Goal: Task Accomplishment & Management: Manage account settings

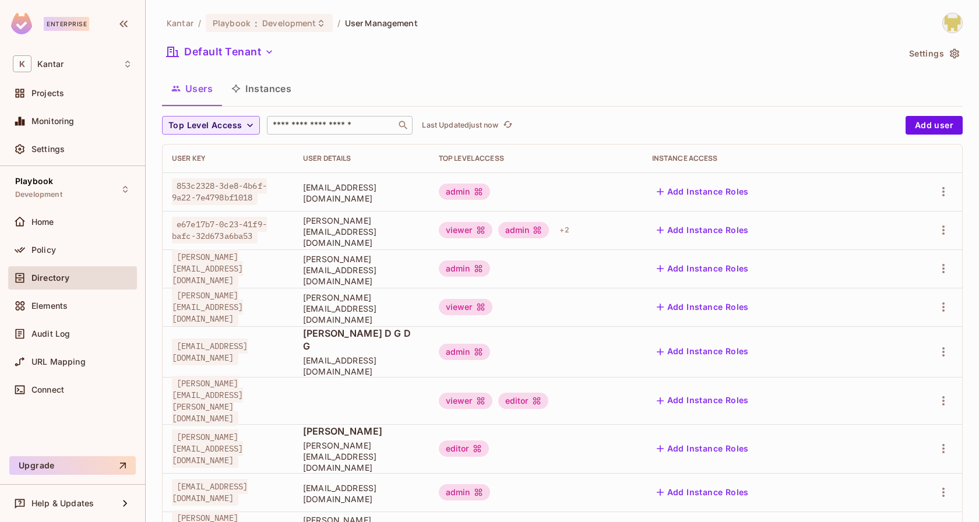
click at [356, 132] on div "​" at bounding box center [340, 125] width 146 height 19
paste input "**********"
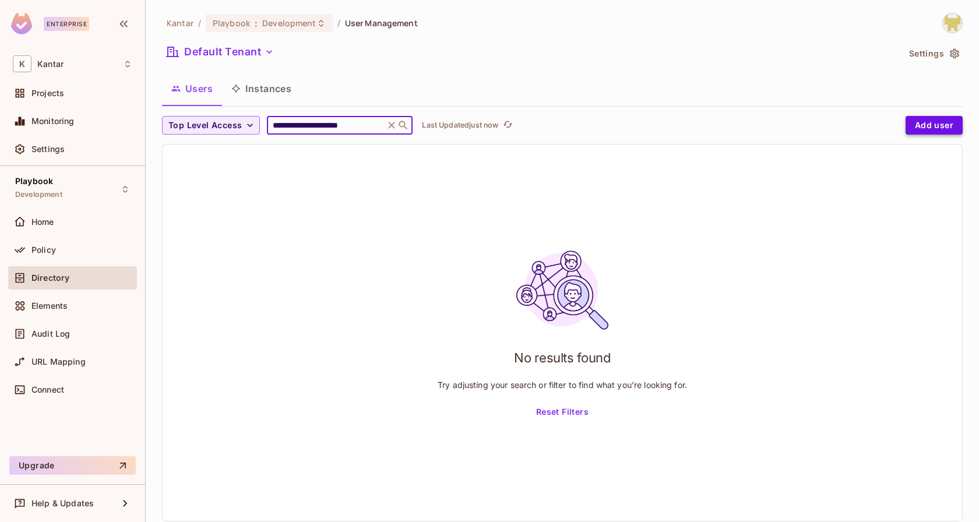
type input "**********"
click at [932, 116] on button "Add user" at bounding box center [933, 125] width 57 height 19
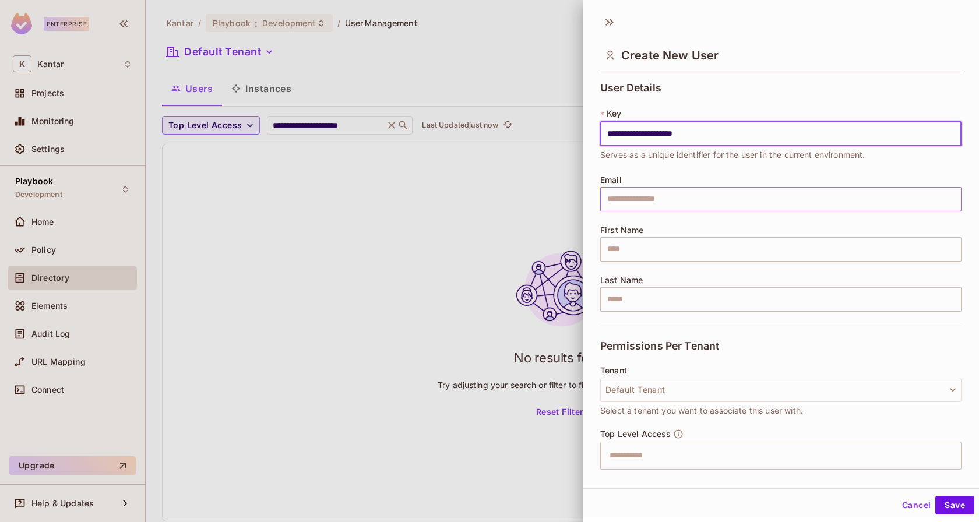
type input "**********"
click at [646, 195] on input "text" at bounding box center [780, 199] width 361 height 24
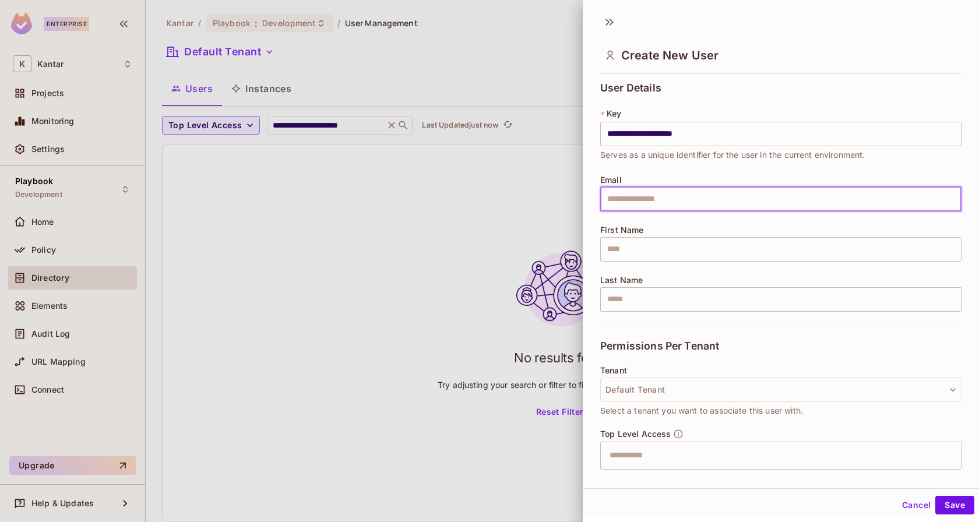
paste input "**********"
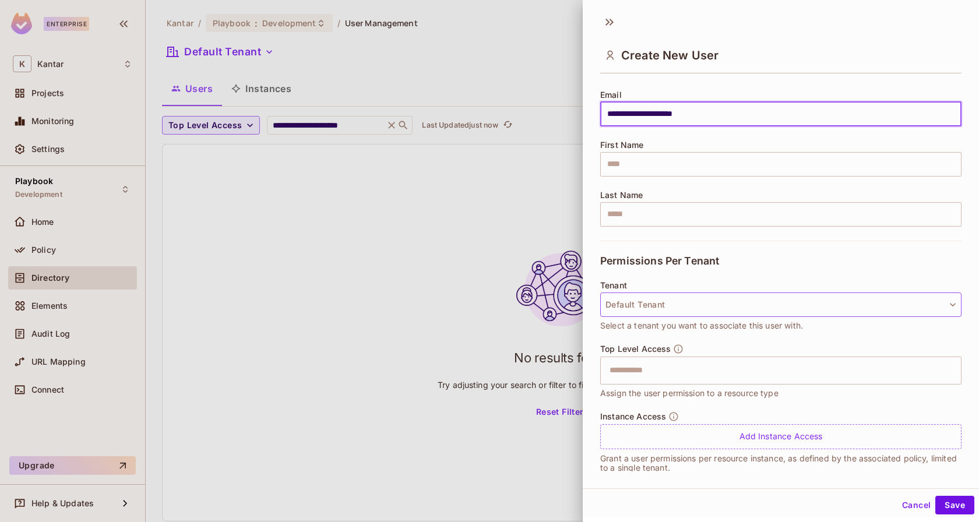
scroll to position [97, 0]
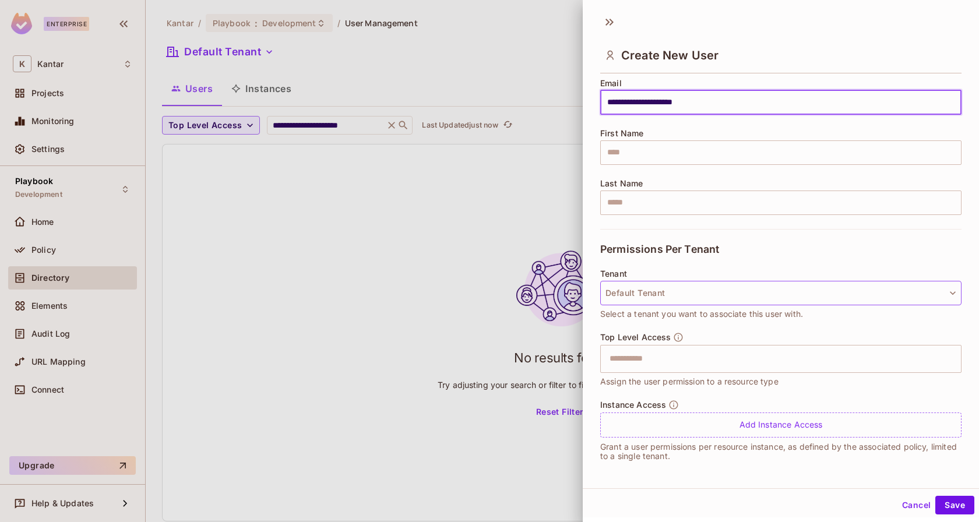
type input "**********"
click at [712, 287] on button "Default Tenant" at bounding box center [780, 293] width 361 height 24
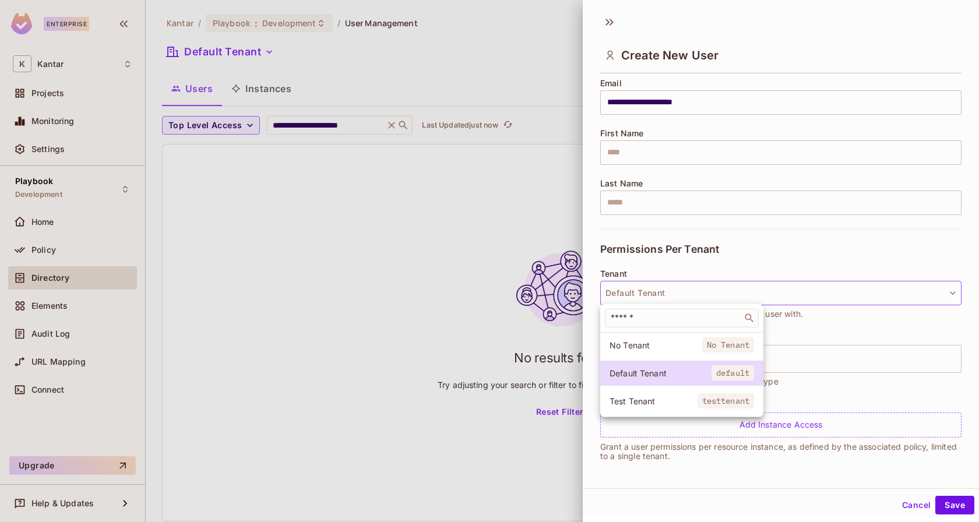
click at [764, 251] on div at bounding box center [489, 261] width 979 height 522
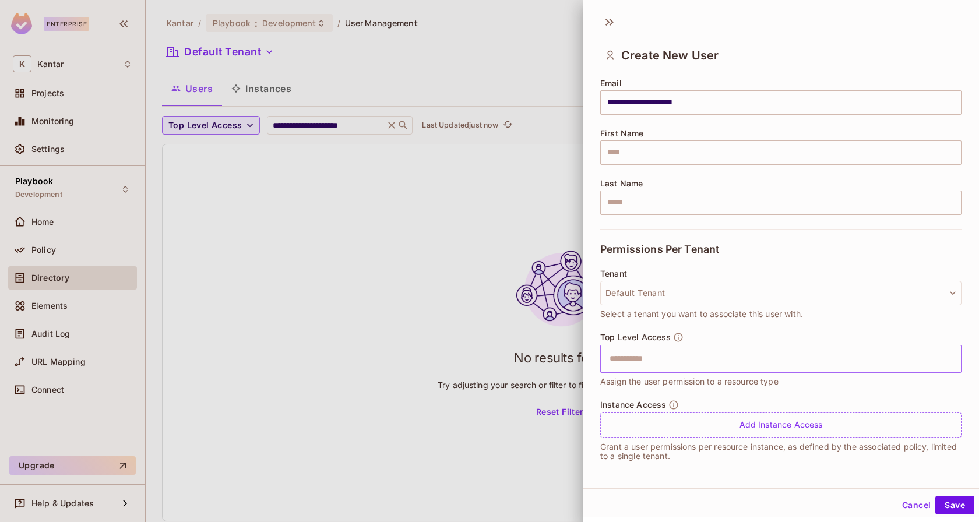
click at [739, 358] on input "text" at bounding box center [770, 358] width 336 height 23
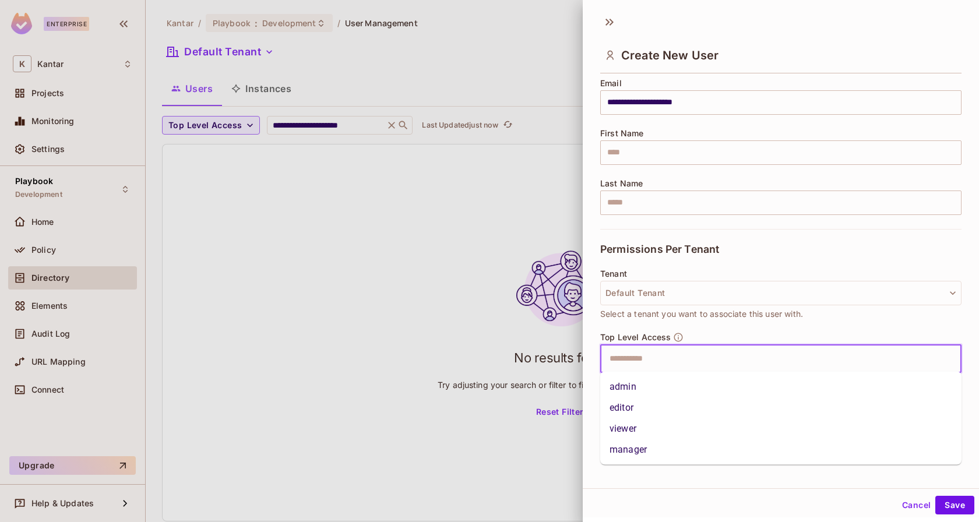
click at [705, 388] on li "admin" at bounding box center [780, 386] width 361 height 21
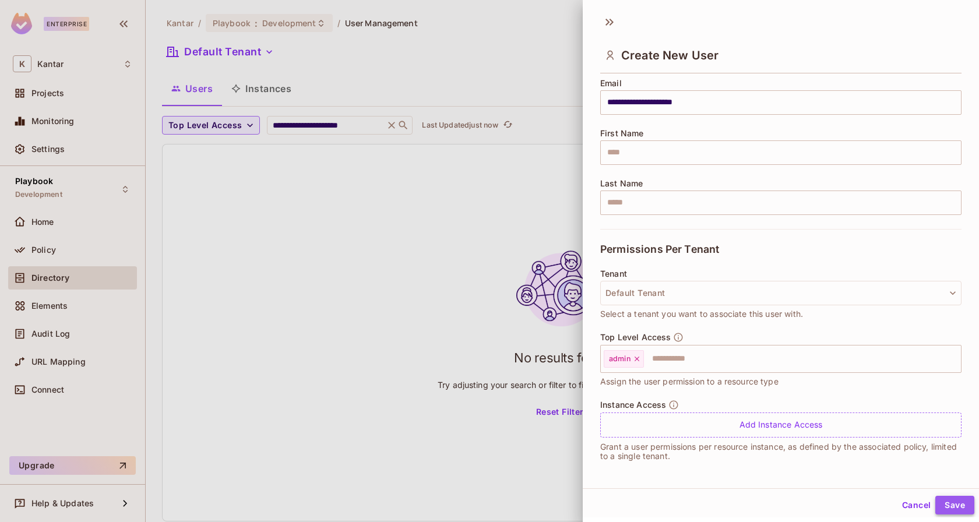
click at [944, 496] on button "Save" at bounding box center [954, 505] width 39 height 19
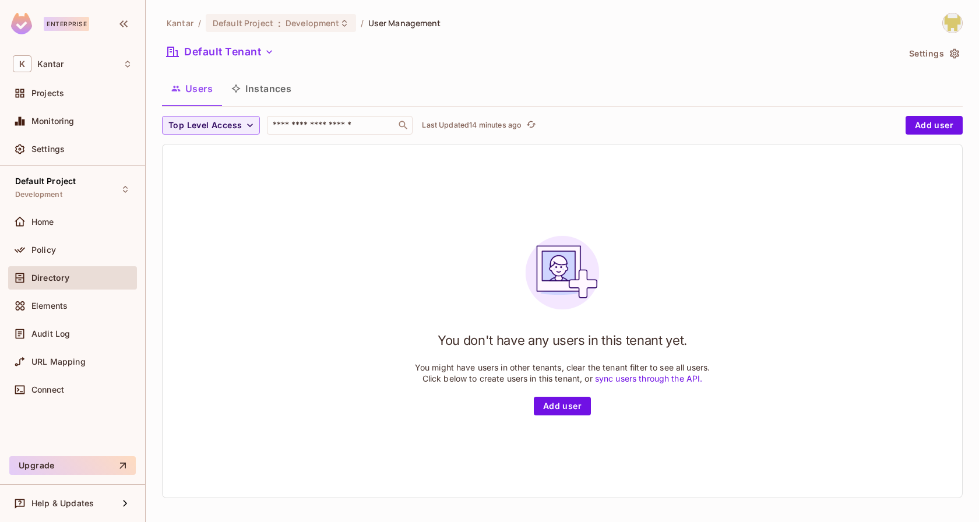
click at [400, 188] on div "You don't have any users in this tenant yet. You might have users in other tena…" at bounding box center [562, 320] width 799 height 353
click at [92, 193] on div "Default Project Development" at bounding box center [72, 189] width 129 height 32
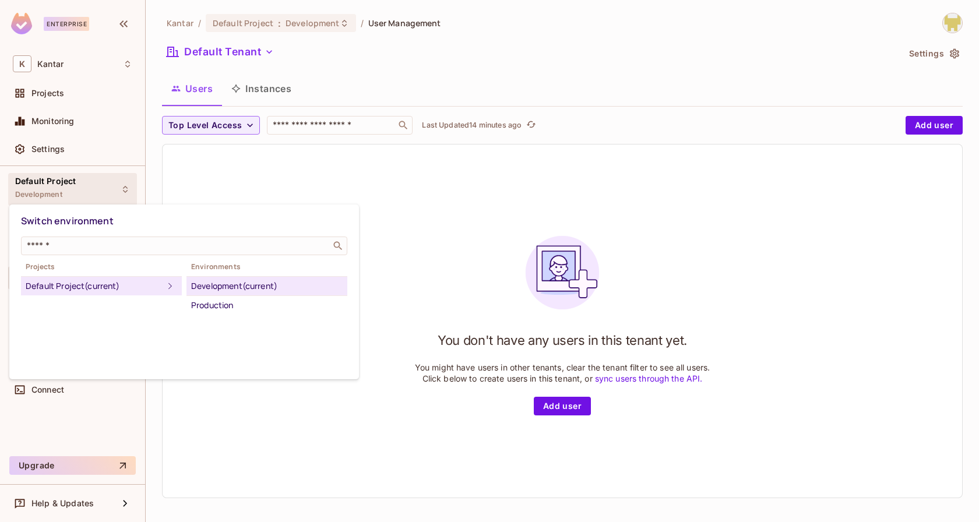
click at [177, 185] on div at bounding box center [489, 261] width 979 height 522
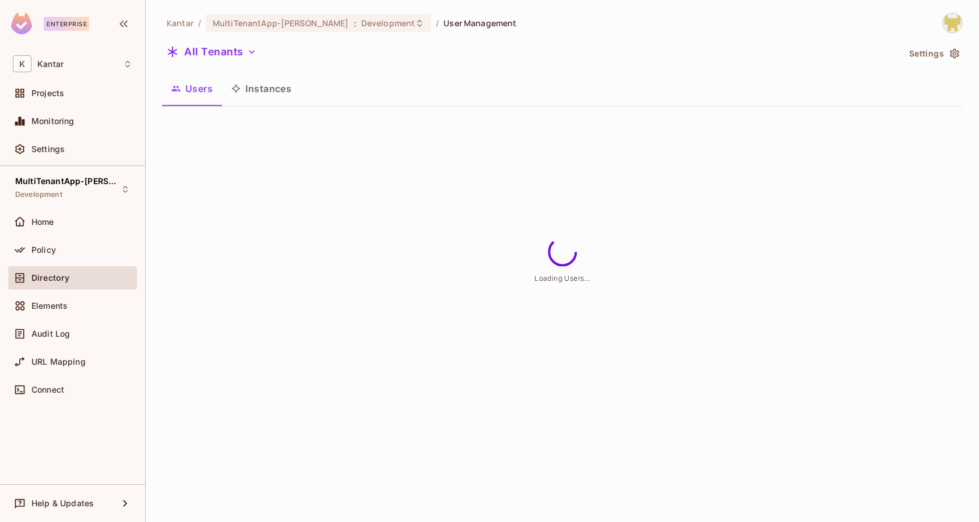
click at [100, 182] on span "MultiTenantApp-Ritik" at bounding box center [67, 181] width 105 height 9
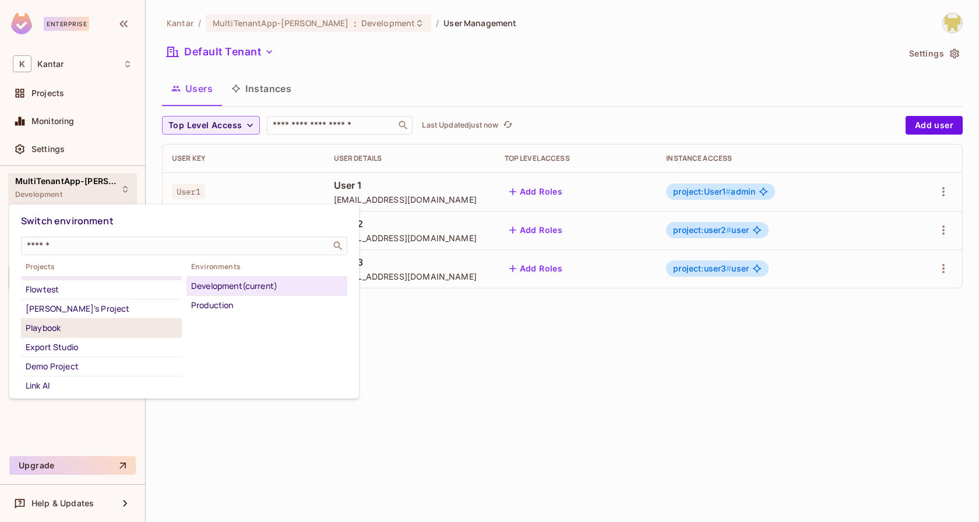
scroll to position [36, 0]
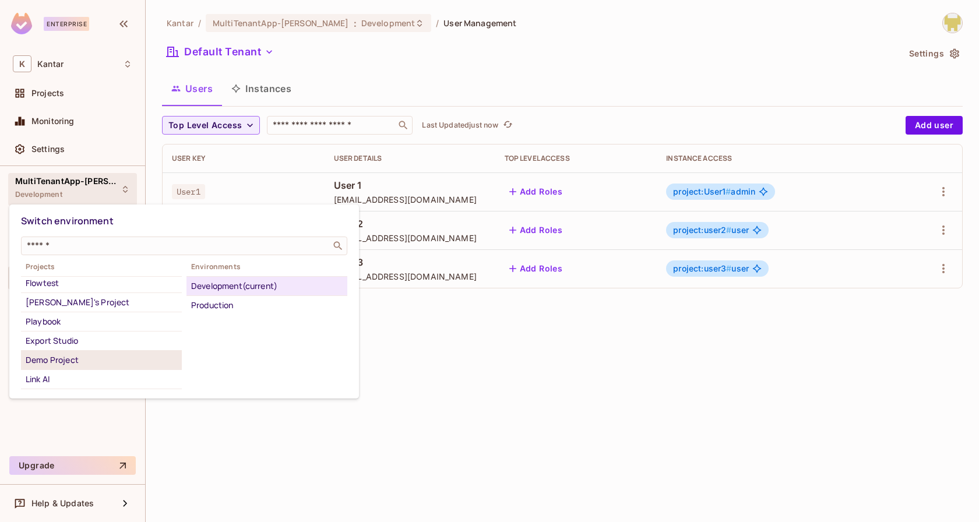
click at [93, 353] on div "Demo Project" at bounding box center [101, 360] width 151 height 14
click at [224, 287] on div "Development" at bounding box center [266, 286] width 151 height 14
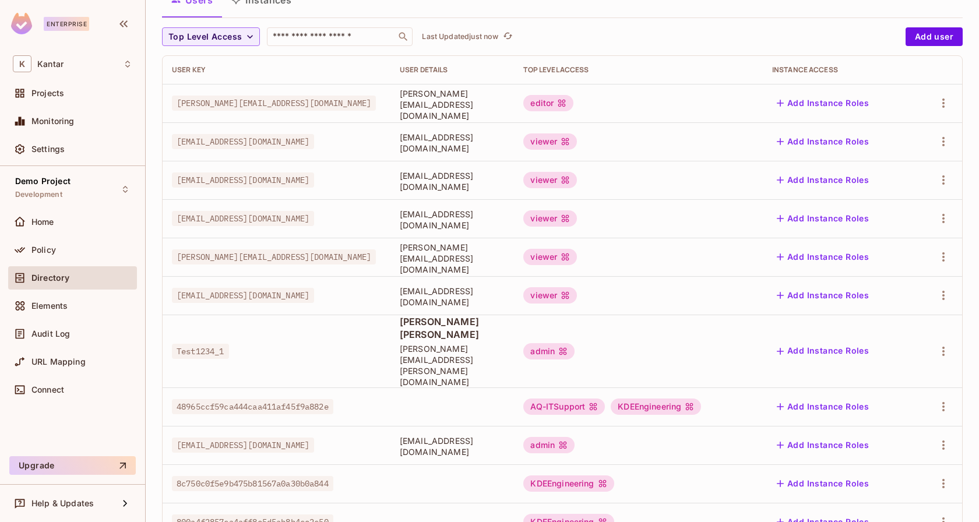
scroll to position [291, 0]
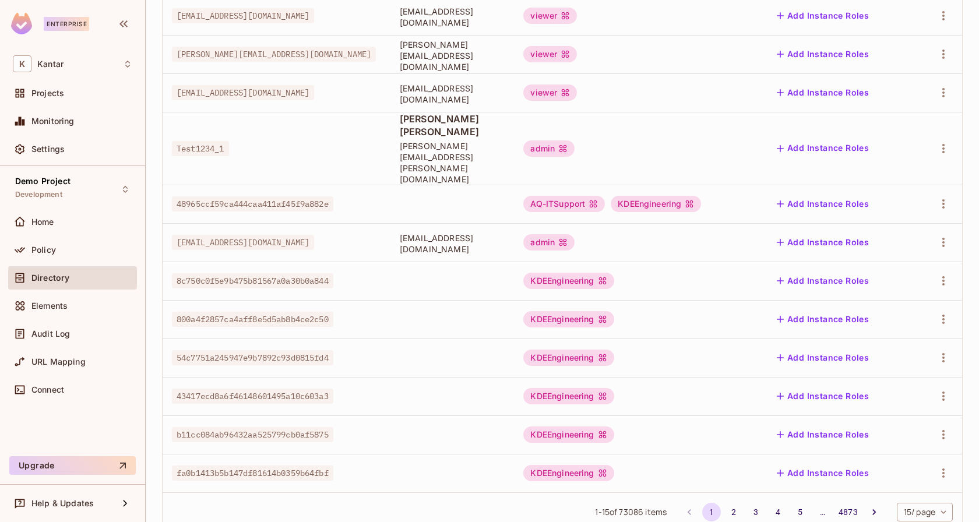
click at [906, 484] on body "Enterprise K Kantar Projects Monitoring Settings Demo Project Development Home …" at bounding box center [489, 261] width 979 height 522
click at [838, 509] on div at bounding box center [489, 261] width 979 height 522
click at [84, 243] on div "Policy" at bounding box center [72, 250] width 119 height 14
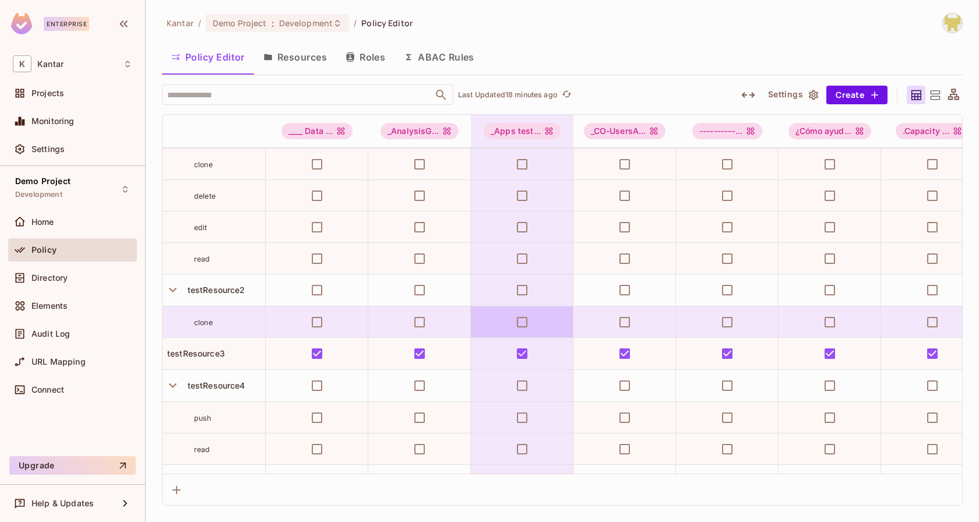
scroll to position [0, 0]
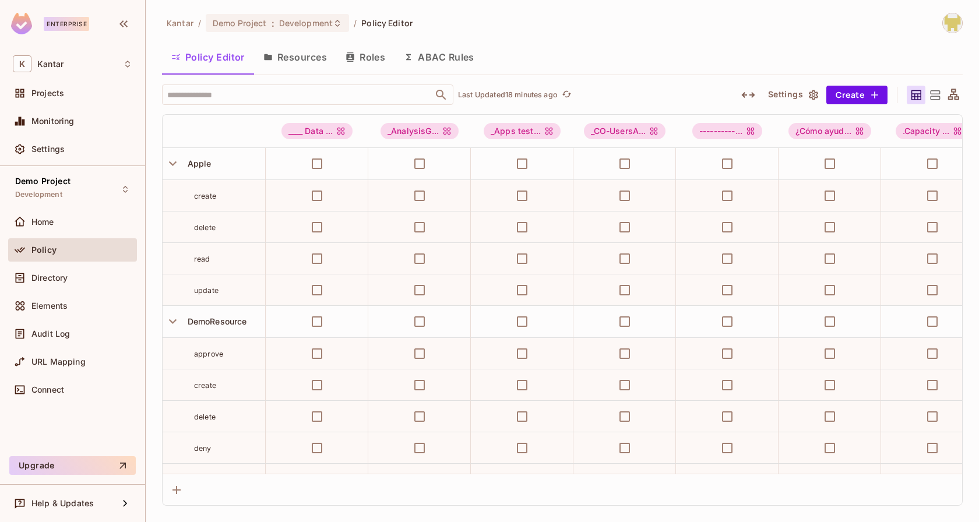
click at [345, 58] on button "Roles" at bounding box center [365, 57] width 58 height 29
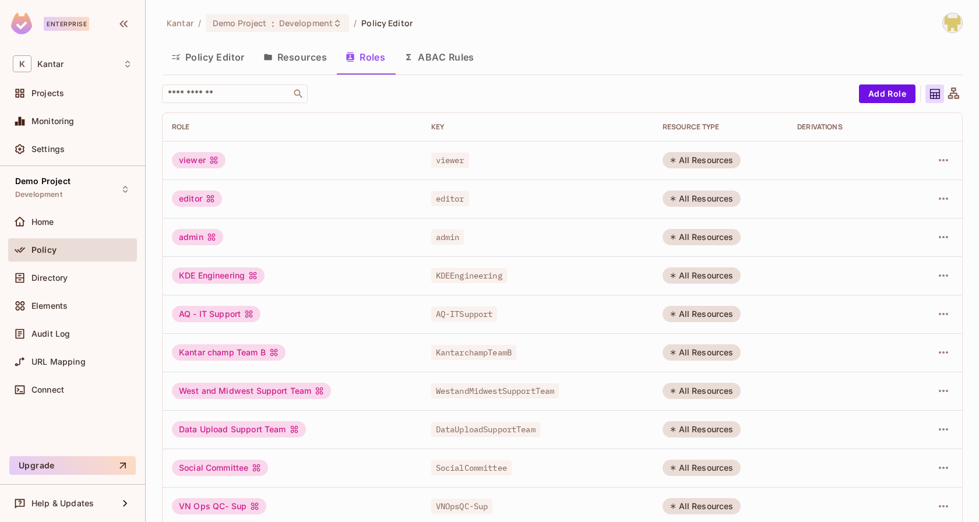
click at [514, 48] on div "Policy Editor Resources Roles ABAC Rules" at bounding box center [562, 57] width 800 height 29
click at [463, 16] on div "Kantar / Demo Project : Development / Policy Editor" at bounding box center [562, 23] width 800 height 20
click at [588, 30] on div "Kantar / Demo Project : Development / Policy Editor" at bounding box center [562, 23] width 800 height 20
click at [211, 54] on button "Policy Editor" at bounding box center [208, 57] width 92 height 29
click at [228, 53] on button "Policy Editor" at bounding box center [208, 57] width 92 height 29
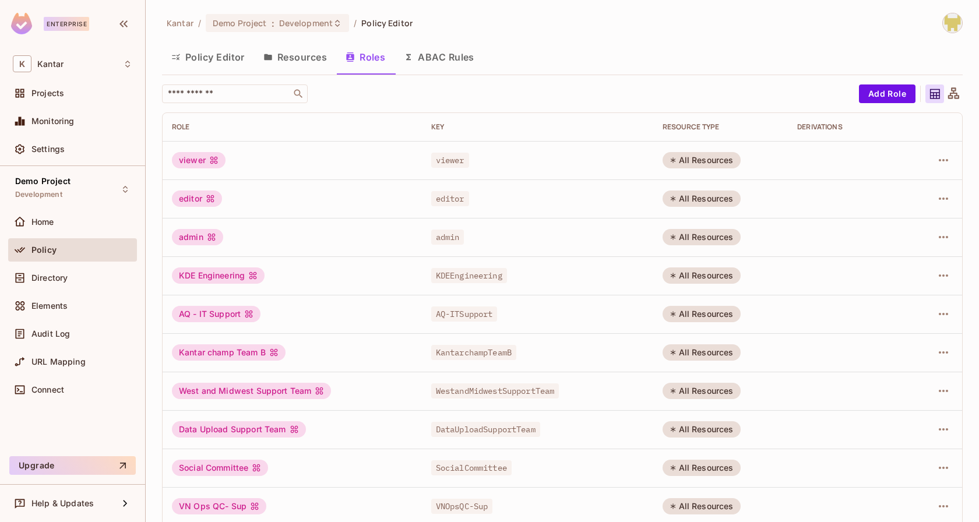
click at [232, 55] on button "Policy Editor" at bounding box center [208, 57] width 92 height 29
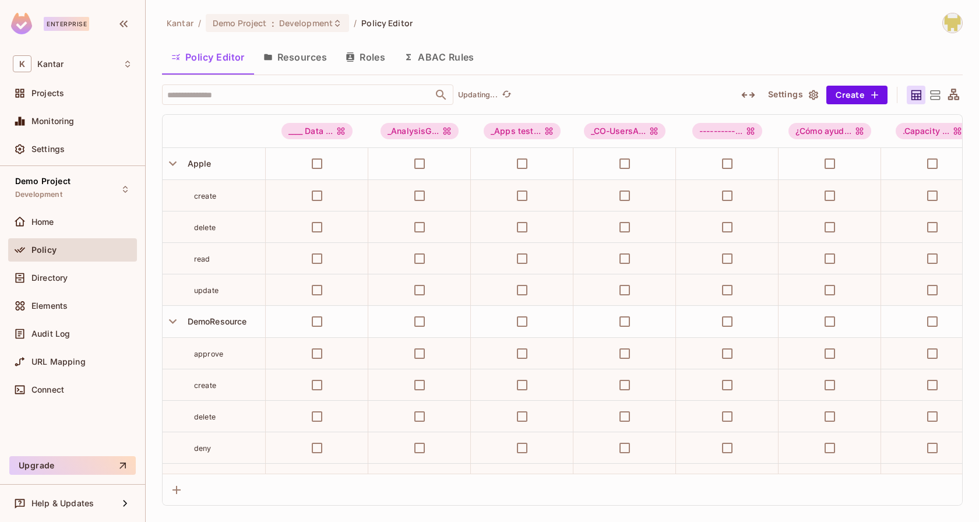
click at [264, 96] on input "text" at bounding box center [297, 94] width 266 height 20
click at [248, 92] on input "text" at bounding box center [297, 94] width 266 height 20
click at [926, 98] on div at bounding box center [934, 95] width 19 height 19
click at [689, 25] on div "Kantar / Demo Project : Development / Policy Editor" at bounding box center [562, 23] width 800 height 20
click at [937, 91] on icon at bounding box center [934, 95] width 15 height 15
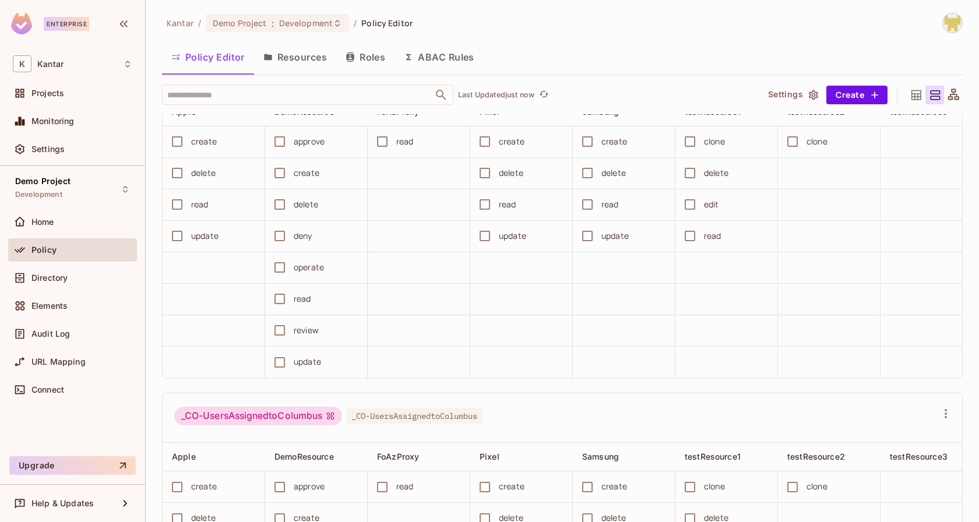
scroll to position [0, 541]
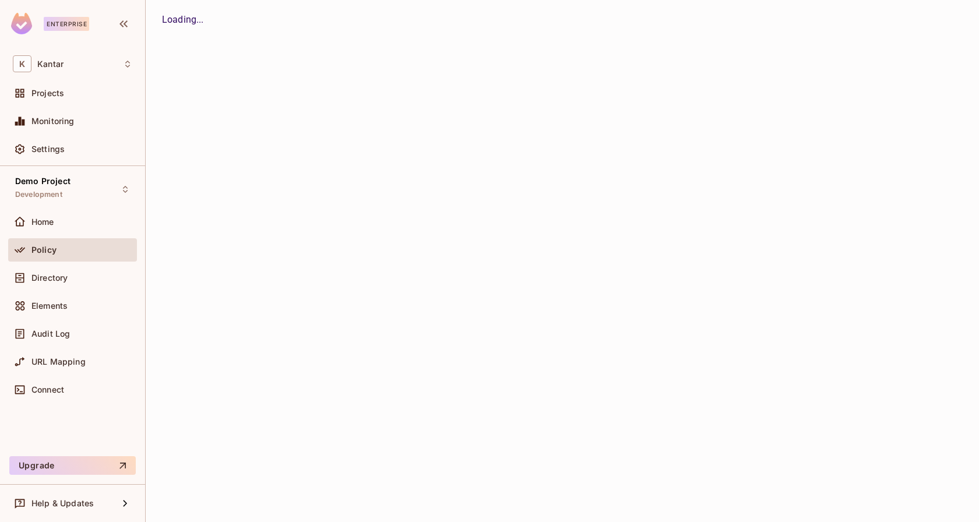
click at [0, 0] on button "Policy Editor" at bounding box center [0, 0] width 0 height 0
click at [276, 56] on div "Kantar / Demo Project : Development / Policy Editor Policy Editor Resources Rol…" at bounding box center [562, 261] width 833 height 522
